Goal: Check status: Check status

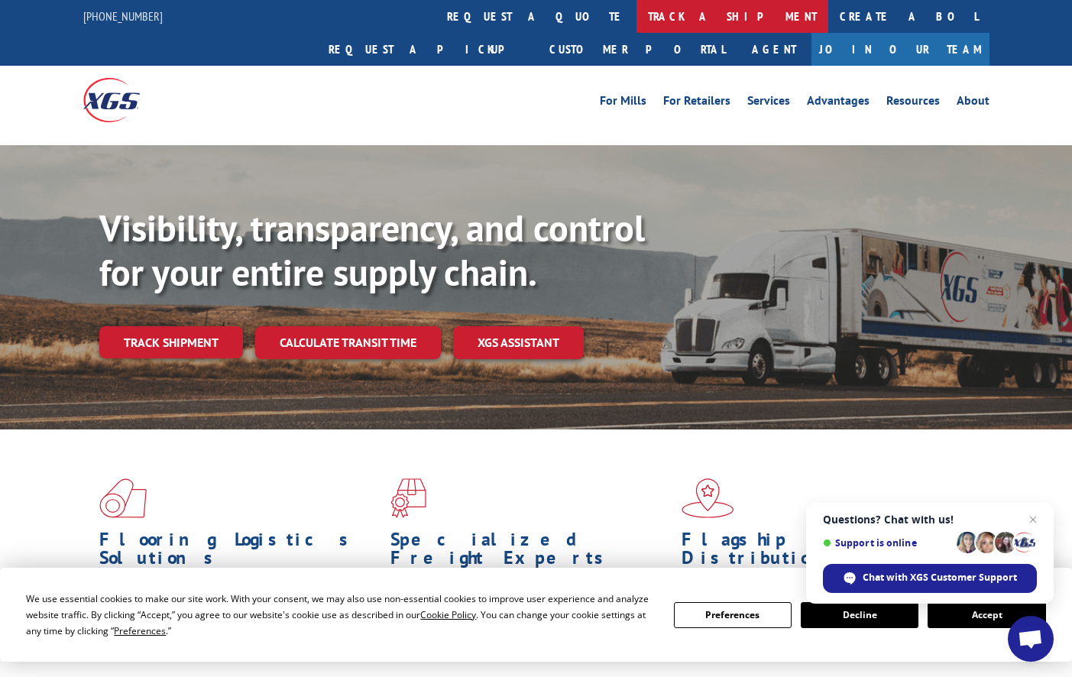
click at [636, 27] on link "track a shipment" at bounding box center [732, 16] width 192 height 33
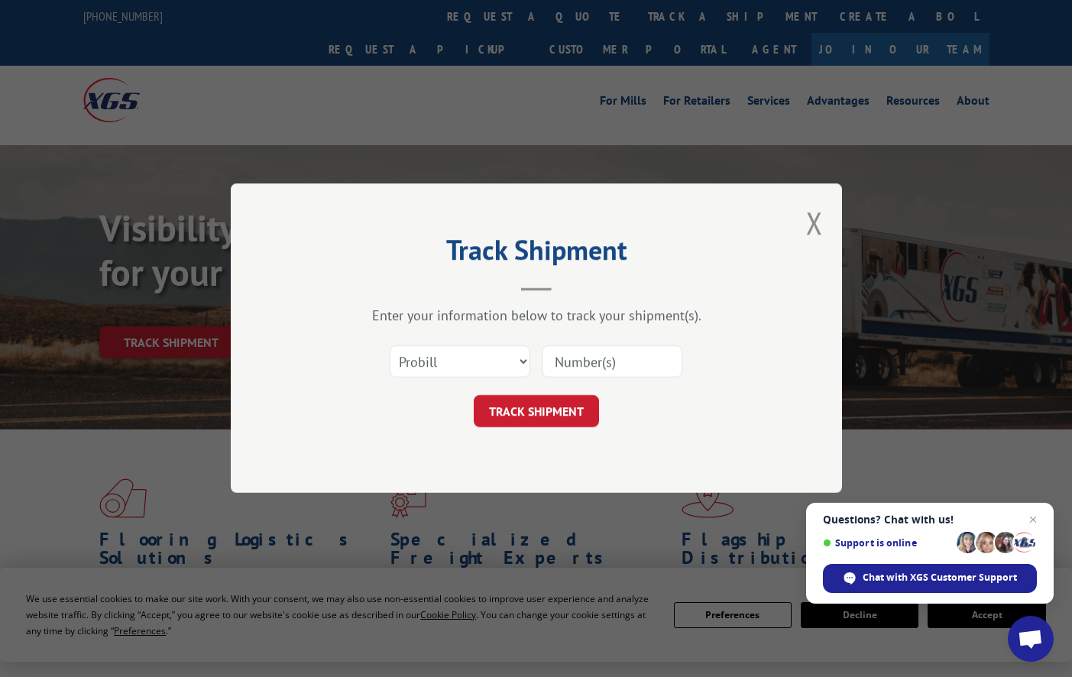
click at [607, 362] on input at bounding box center [612, 362] width 141 height 32
paste input "17501896"
type input "17501896"
click at [508, 413] on button "TRACK SHIPMENT" at bounding box center [536, 412] width 125 height 32
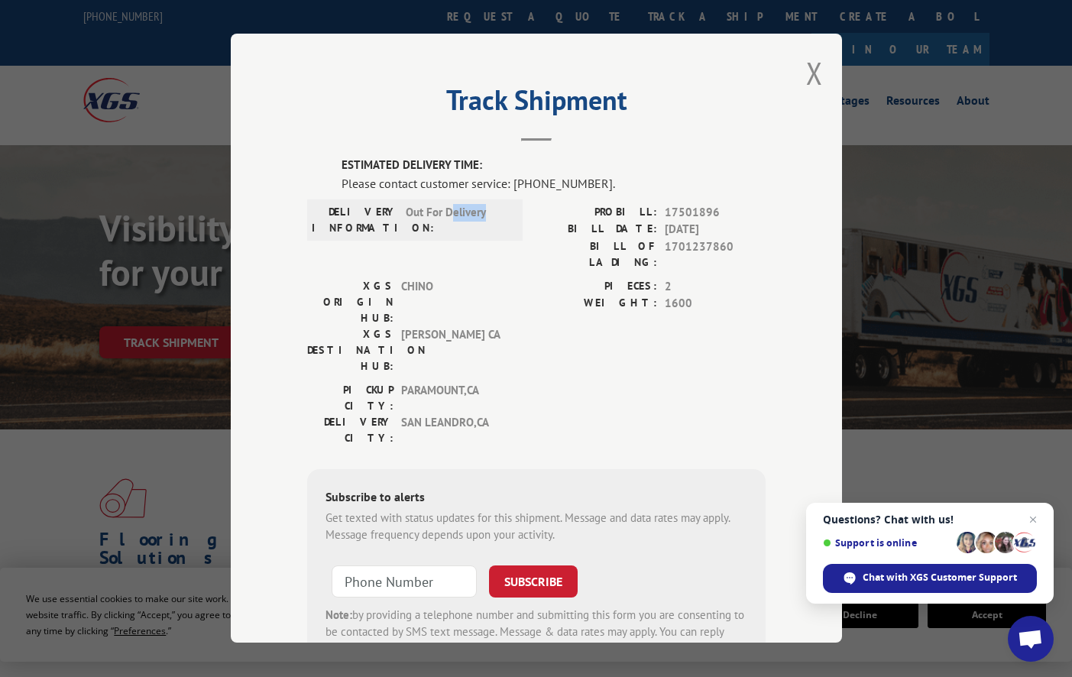
drag, startPoint x: 448, startPoint y: 213, endPoint x: 494, endPoint y: 213, distance: 45.8
click at [494, 213] on span "Out For Delivery" at bounding box center [457, 220] width 103 height 32
drag, startPoint x: 494, startPoint y: 213, endPoint x: 538, endPoint y: 321, distance: 116.2
click at [538, 321] on div "ESTIMATED DELIVERY TIME: Please contact customer service: [PHONE_NUMBER]. DELIV…" at bounding box center [536, 416] width 458 height 519
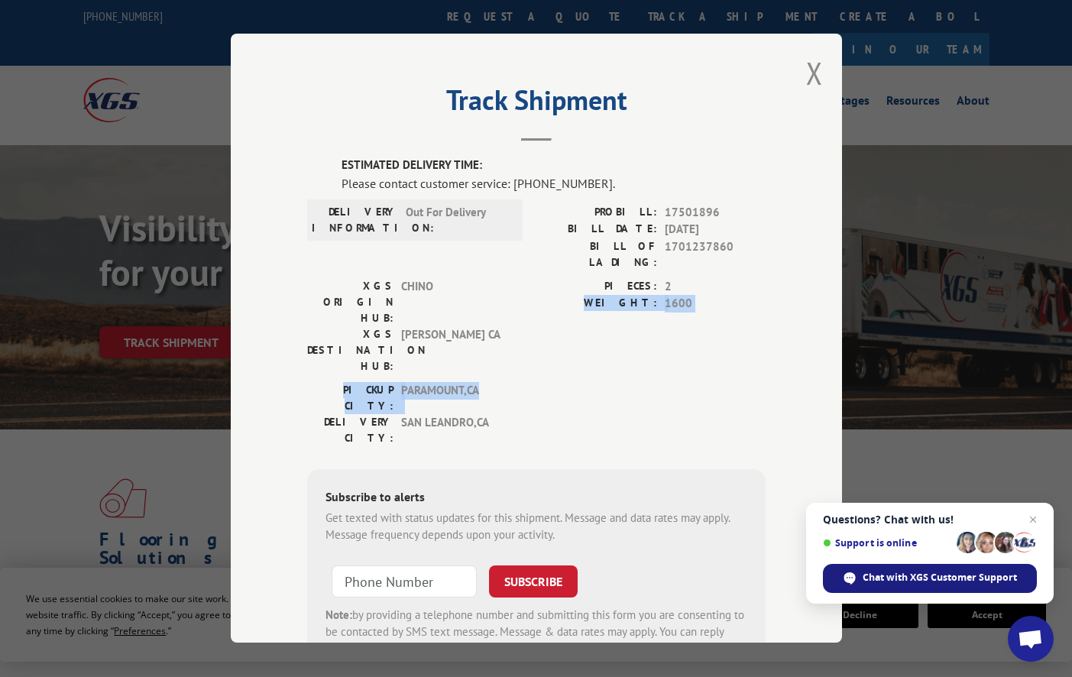
click at [880, 572] on span "Chat with XGS Customer Support" at bounding box center [940, 578] width 154 height 14
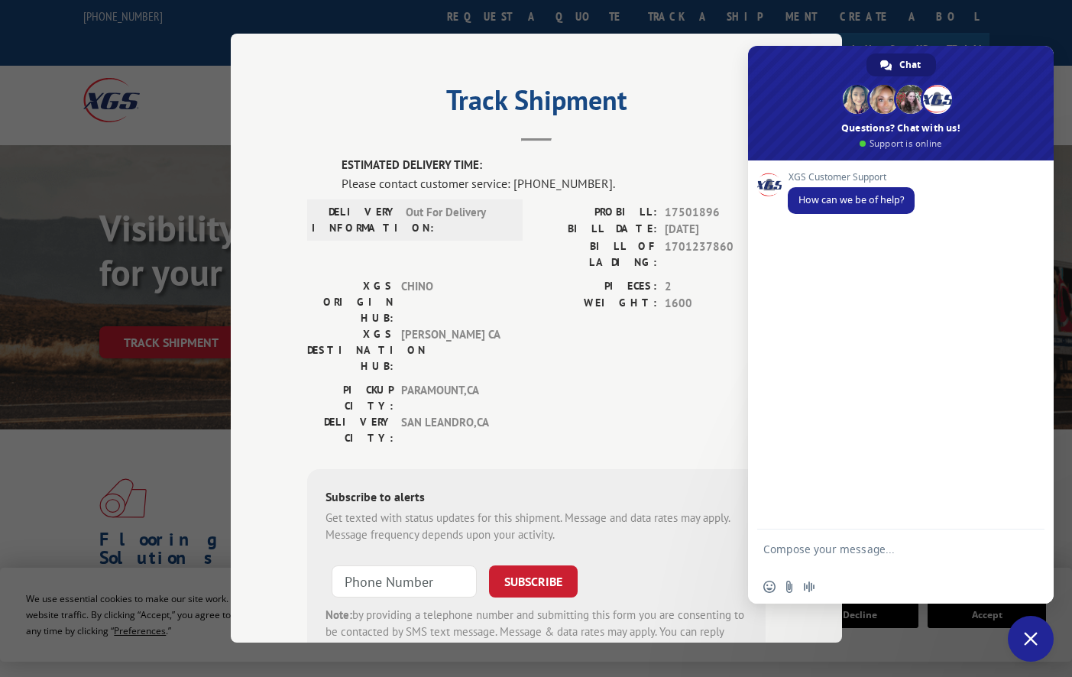
click at [883, 547] on textarea "Compose your message..." at bounding box center [883, 556] width 241 height 28
type textarea "Good morning"
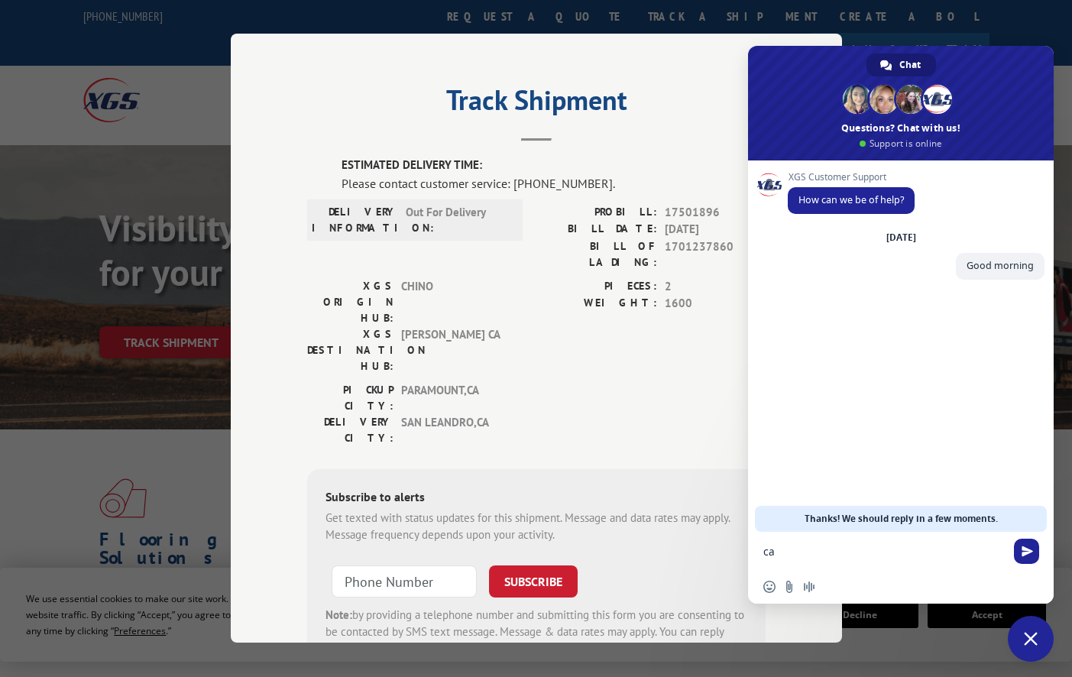
type textarea "c"
type textarea "can you please call the terminal and check on the delivery ETA for pro317501896?"
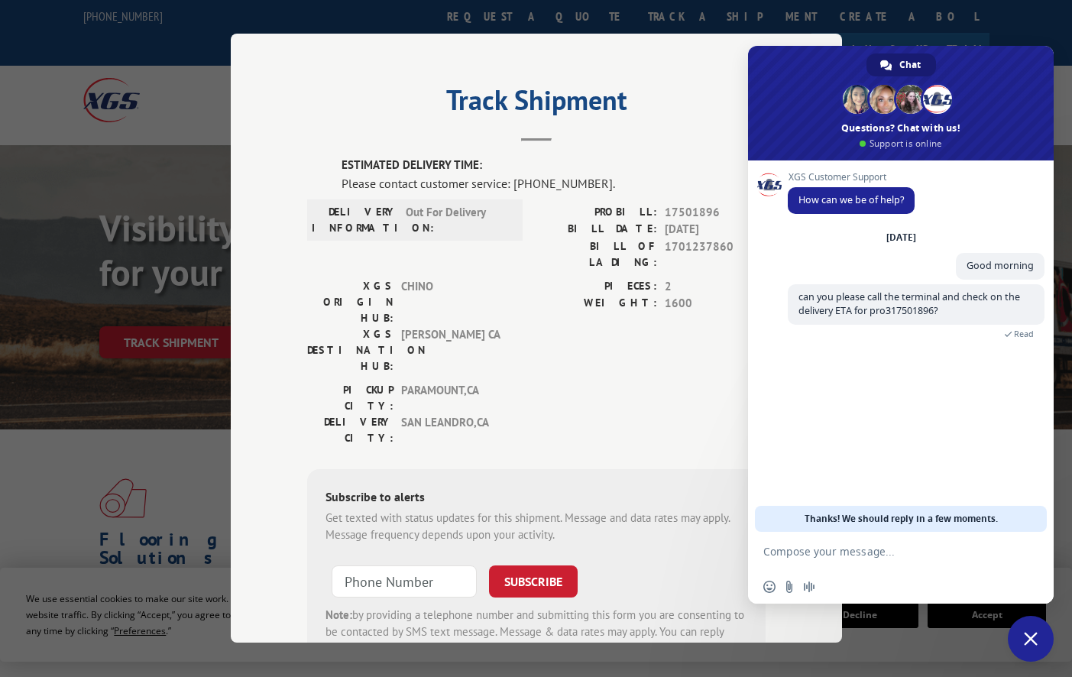
click at [927, 552] on textarea "Compose your message..." at bounding box center [883, 552] width 241 height 14
type textarea "ups wrong number, pro# 17501896"
click at [927, 552] on textarea "Compose your message..." at bounding box center [883, 552] width 241 height 14
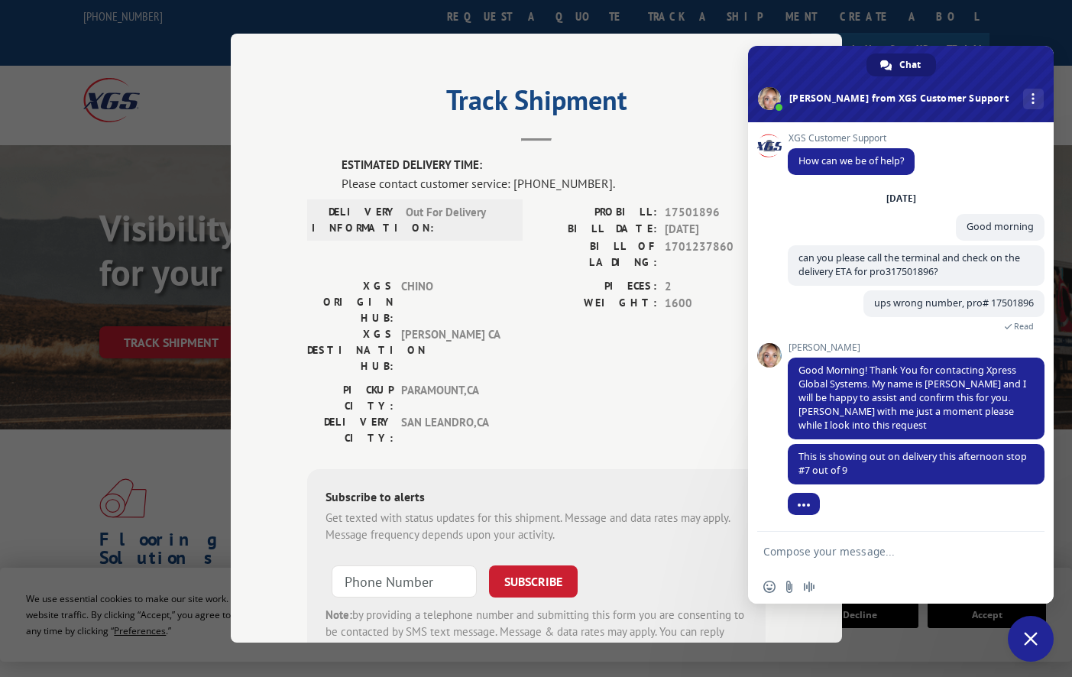
scroll to position [2, 0]
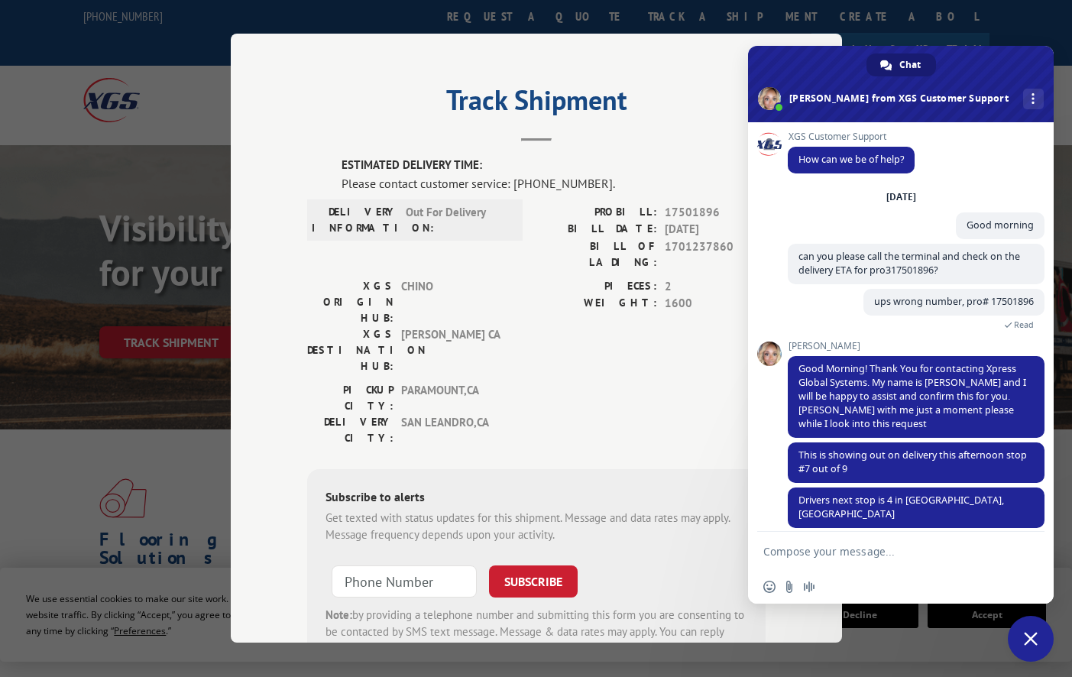
click at [819, 550] on textarea "Compose your message..." at bounding box center [883, 552] width 241 height 14
type textarea "t"
type textarea "thank you! that's it"
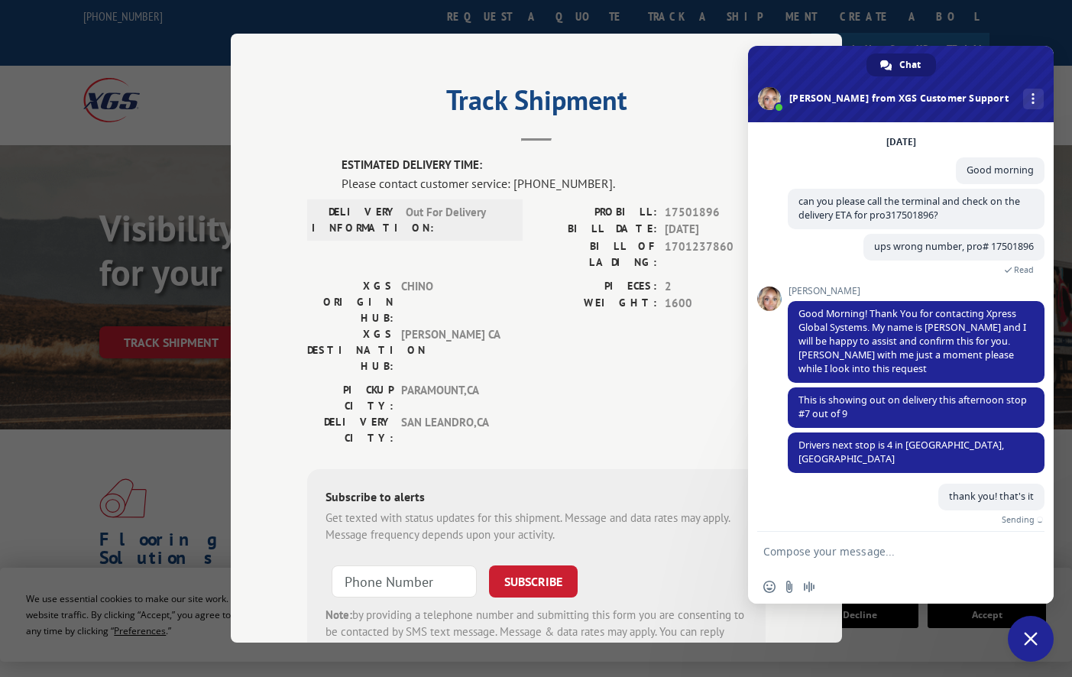
scroll to position [40, 0]
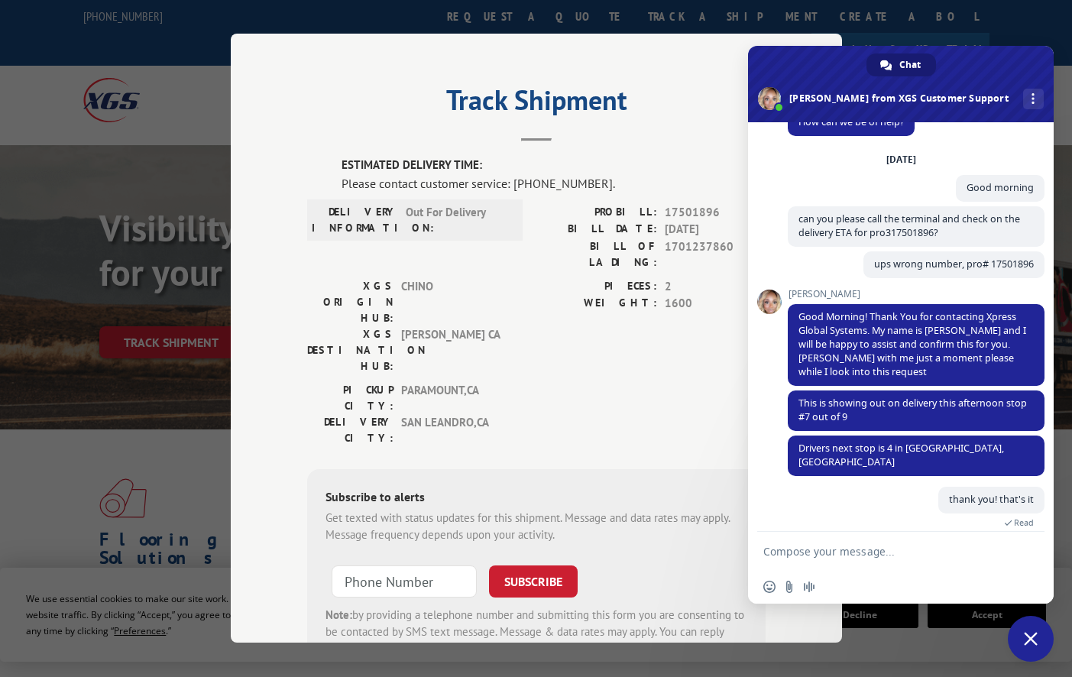
click at [855, 550] on textarea "Compose your message..." at bounding box center [883, 552] width 241 height 14
